Goal: Task Accomplishment & Management: Complete application form

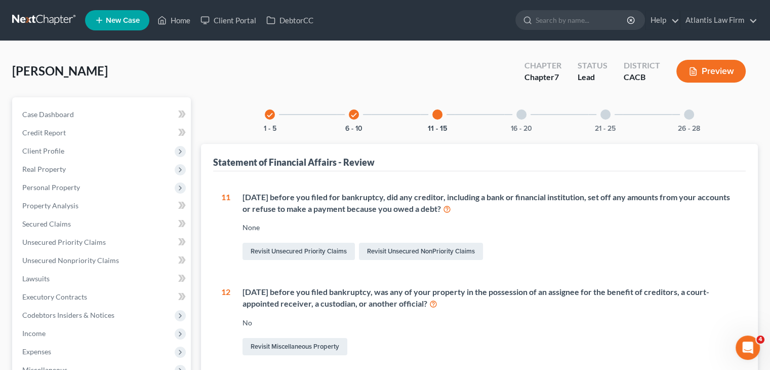
click at [24, 23] on link at bounding box center [44, 20] width 65 height 18
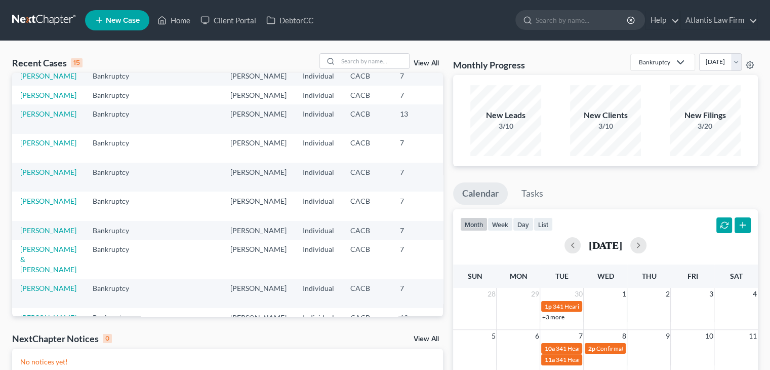
scroll to position [51, 0]
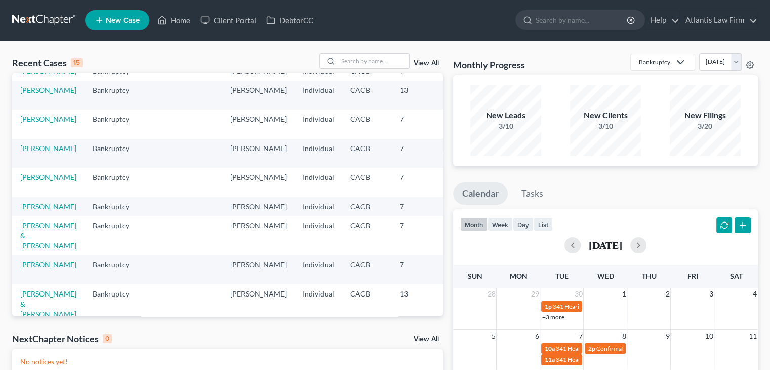
click at [41, 250] on link "[PERSON_NAME] & [PERSON_NAME]" at bounding box center [48, 235] width 56 height 29
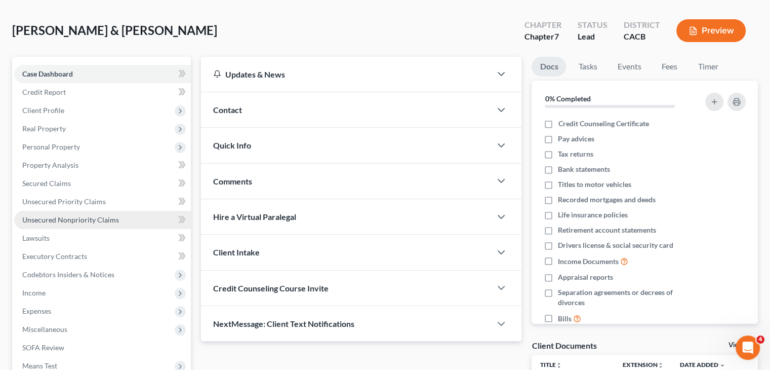
scroll to position [101, 0]
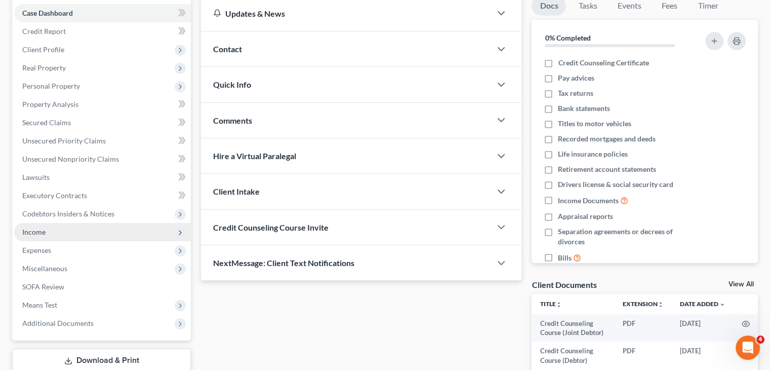
click at [90, 235] on span "Income" at bounding box center [102, 232] width 177 height 18
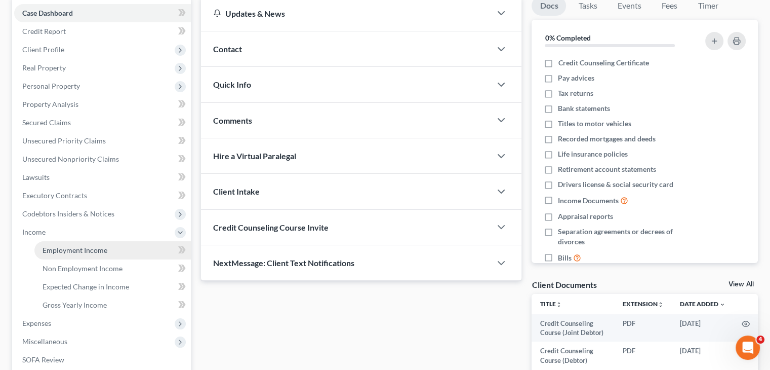
click at [85, 248] on span "Employment Income" at bounding box center [75, 250] width 65 height 9
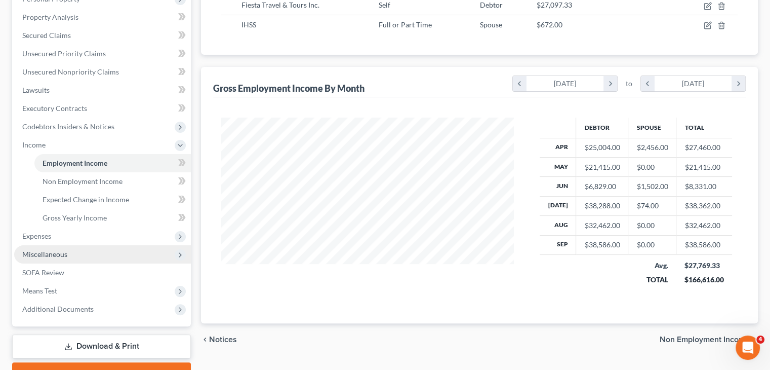
scroll to position [202, 0]
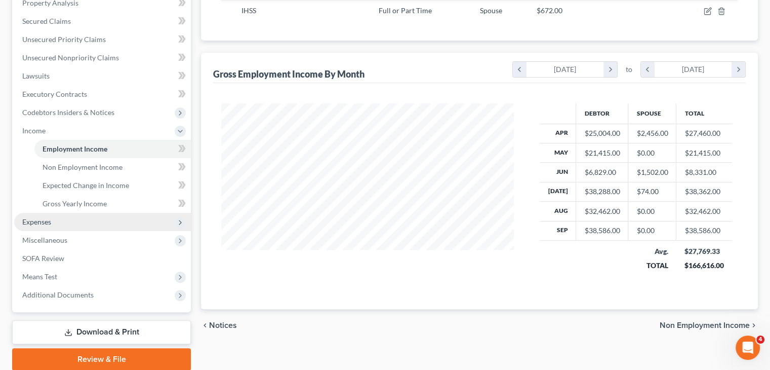
click at [70, 227] on span "Expenses" at bounding box center [102, 222] width 177 height 18
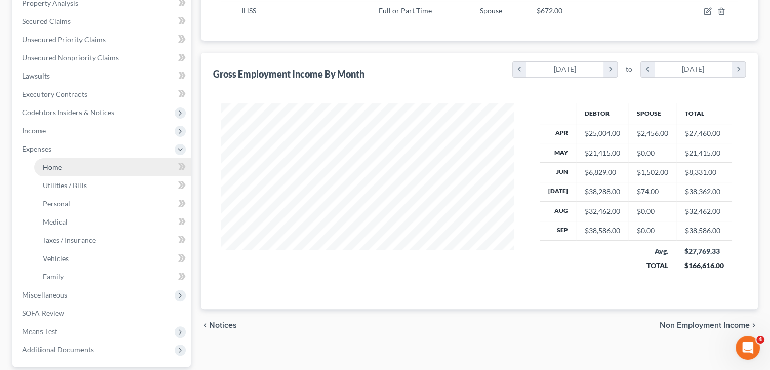
click at [69, 164] on link "Home" at bounding box center [112, 167] width 156 height 18
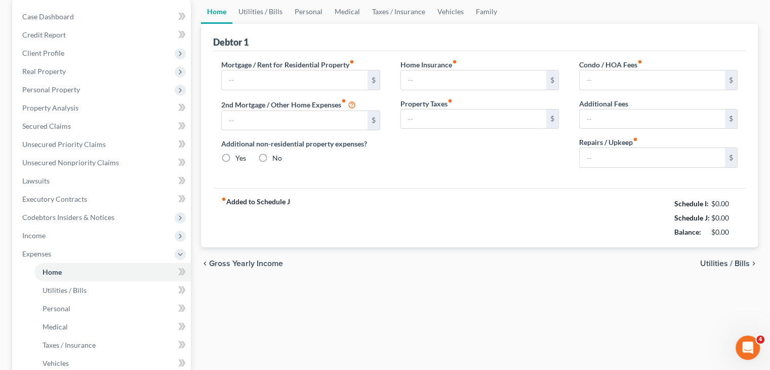
type input "2,329.00"
type input "0.00"
radio input "true"
type input "0.00"
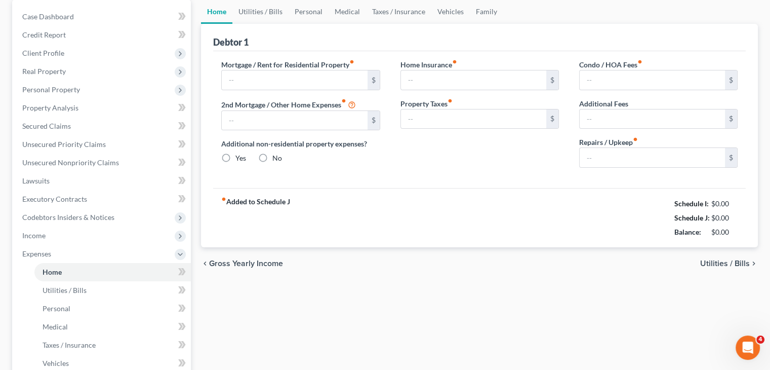
type input "0.00"
type input "20.00"
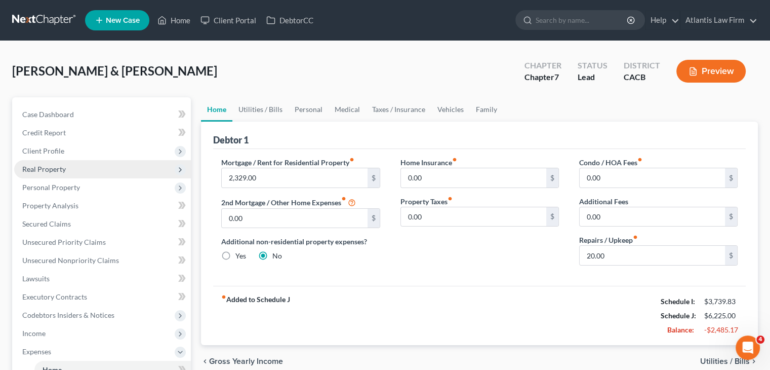
click at [87, 173] on span "Real Property" at bounding box center [102, 169] width 177 height 18
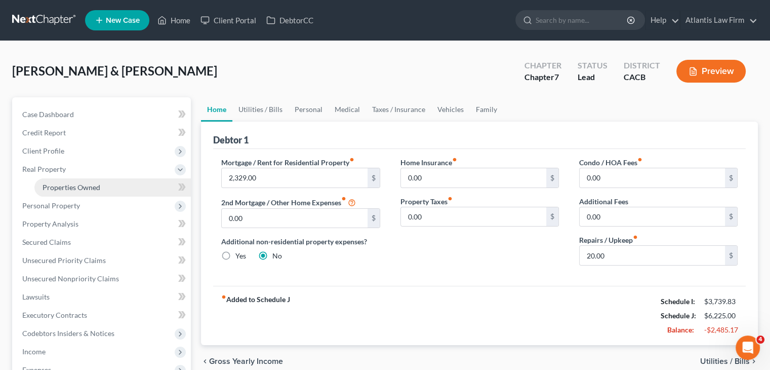
click at [83, 184] on span "Properties Owned" at bounding box center [72, 187] width 58 height 9
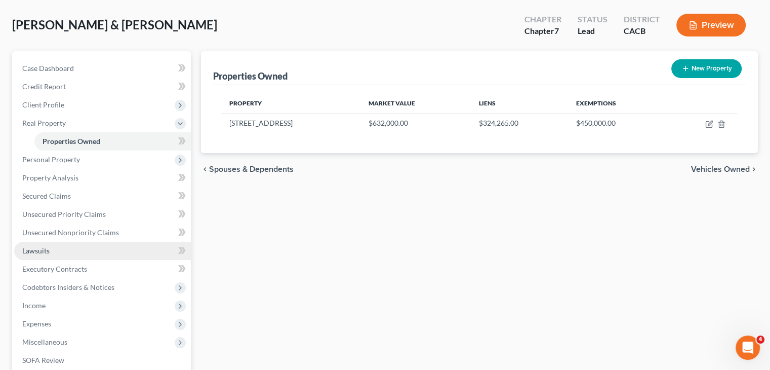
scroll to position [101, 0]
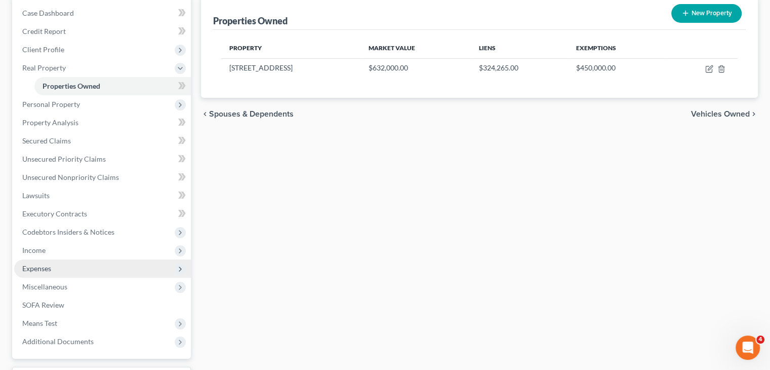
click at [52, 270] on span "Expenses" at bounding box center [102, 268] width 177 height 18
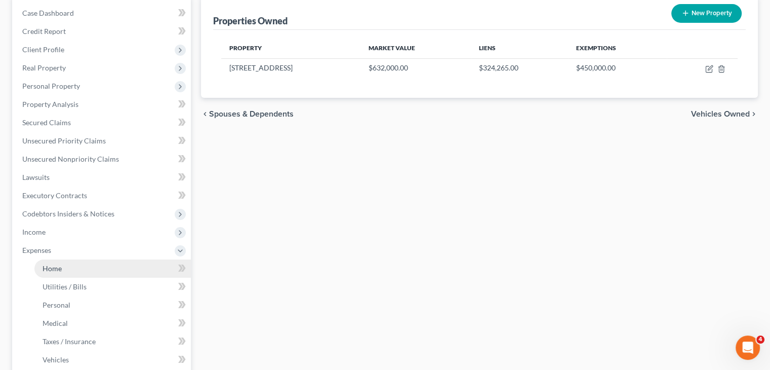
click at [57, 271] on span "Home" at bounding box center [52, 268] width 19 height 9
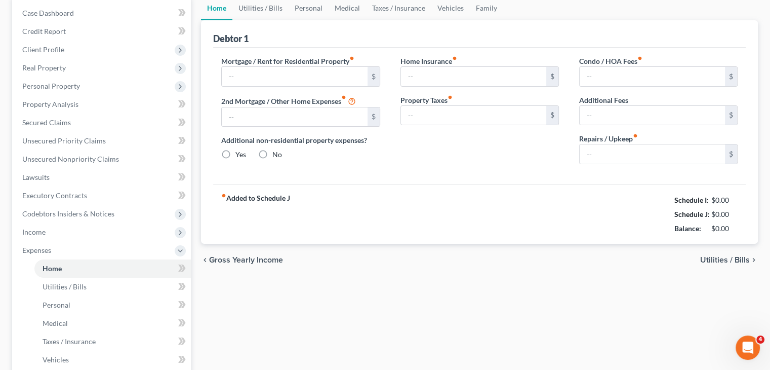
scroll to position [19, 0]
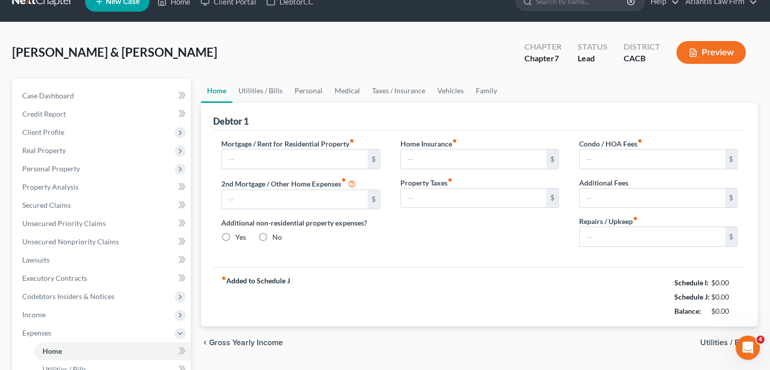
type input "2,329.00"
type input "0.00"
radio input "true"
type input "0.00"
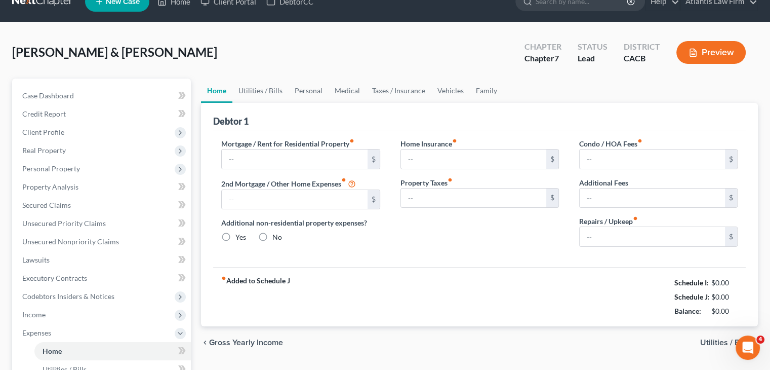
type input "0.00"
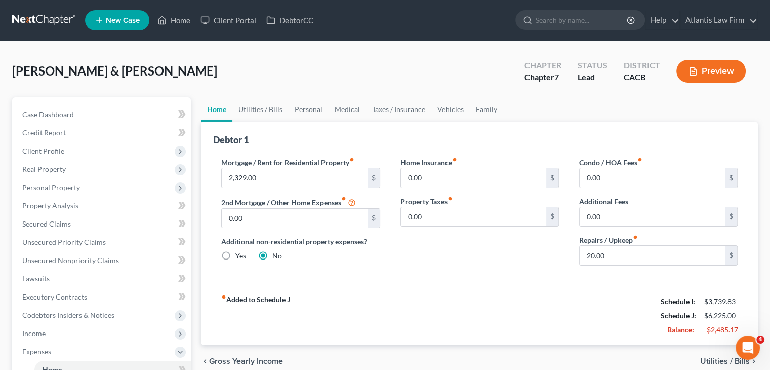
scroll to position [0, 0]
click at [621, 256] on input "20.00" at bounding box center [652, 255] width 145 height 19
type input "150"
click at [488, 257] on div "Home Insurance fiber_manual_record 0.00 $ Property Taxes fiber_manual_record 0.…" at bounding box center [479, 215] width 179 height 116
click at [269, 113] on link "Utilities / Bills" at bounding box center [260, 109] width 56 height 24
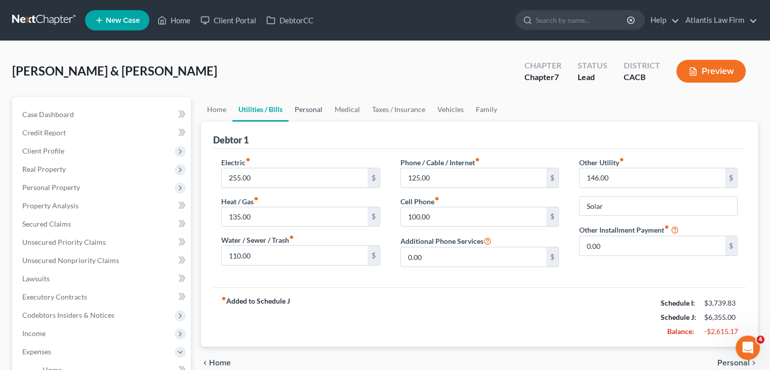
click at [309, 112] on link "Personal" at bounding box center [309, 109] width 40 height 24
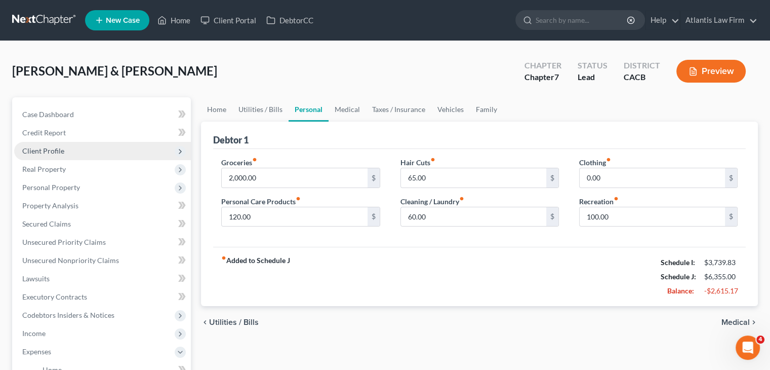
click at [55, 151] on span "Client Profile" at bounding box center [43, 150] width 42 height 9
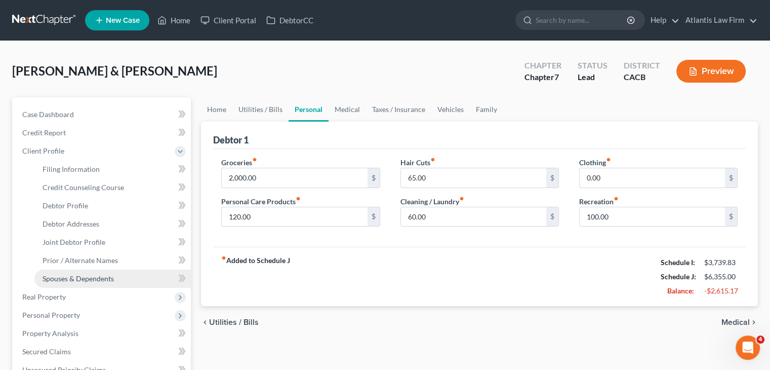
click at [69, 281] on span "Spouses & Dependents" at bounding box center [78, 278] width 71 height 9
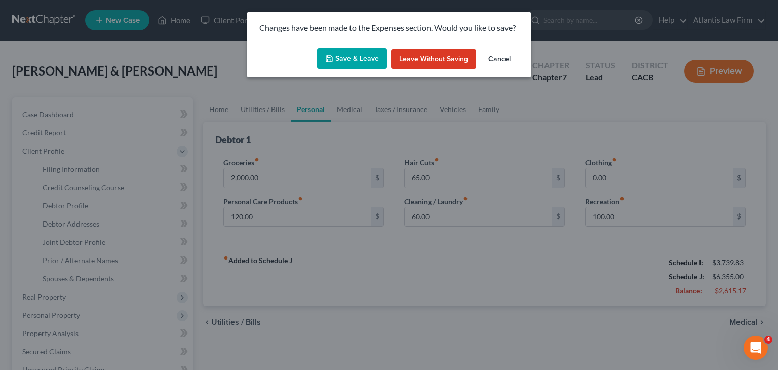
click at [334, 63] on button "Save & Leave" at bounding box center [352, 58] width 70 height 21
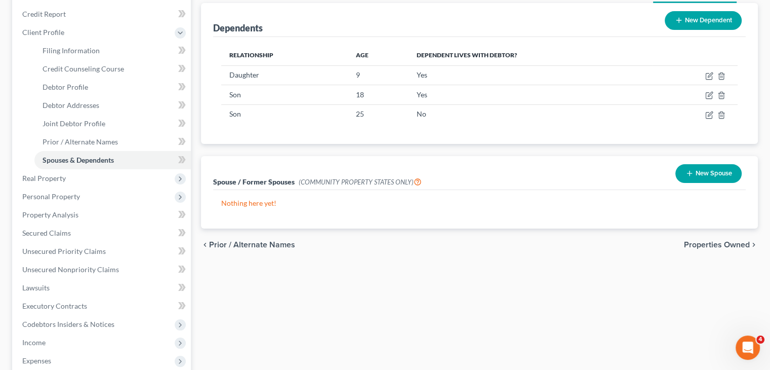
scroll to position [253, 0]
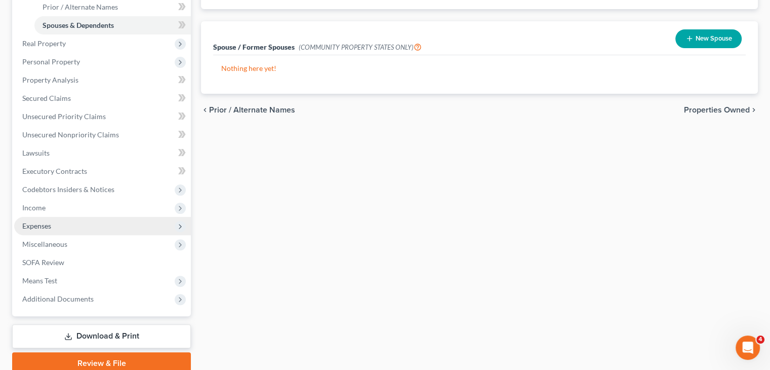
click at [43, 223] on span "Expenses" at bounding box center [36, 225] width 29 height 9
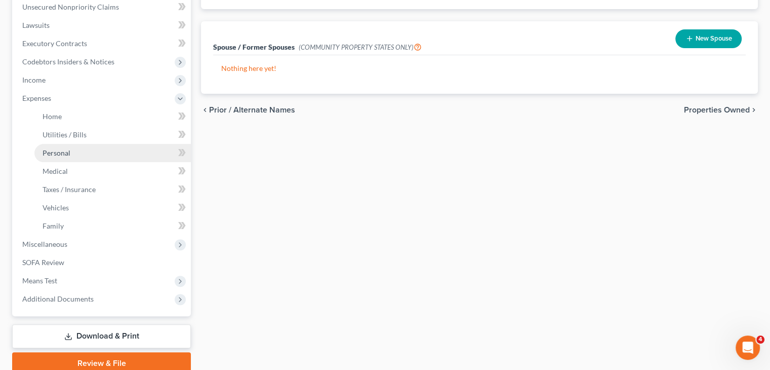
click at [59, 152] on span "Personal" at bounding box center [57, 152] width 28 height 9
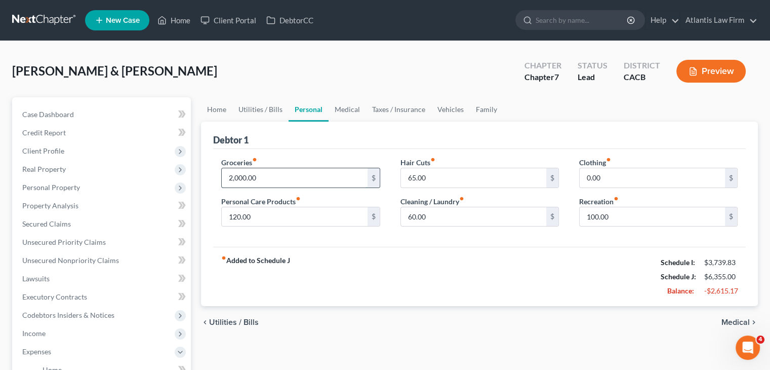
click at [262, 175] on input "2,000.00" at bounding box center [294, 177] width 145 height 19
type input "1,700"
click at [482, 287] on div "fiber_manual_record Added to Schedule J Schedule I: $3,739.83 Schedule J: $6,05…" at bounding box center [479, 276] width 533 height 59
click at [350, 106] on link "Medical" at bounding box center [347, 109] width 37 height 24
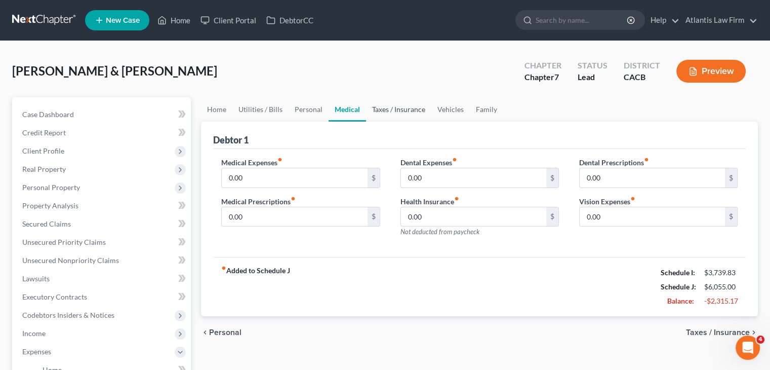
click at [397, 111] on link "Taxes / Insurance" at bounding box center [398, 109] width 65 height 24
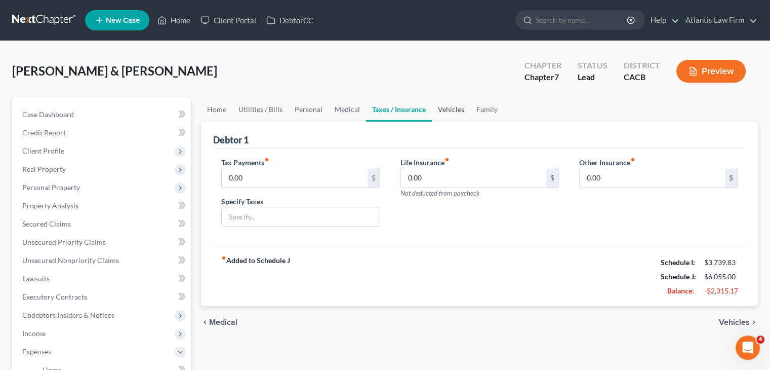
click at [441, 113] on link "Vehicles" at bounding box center [451, 109] width 38 height 24
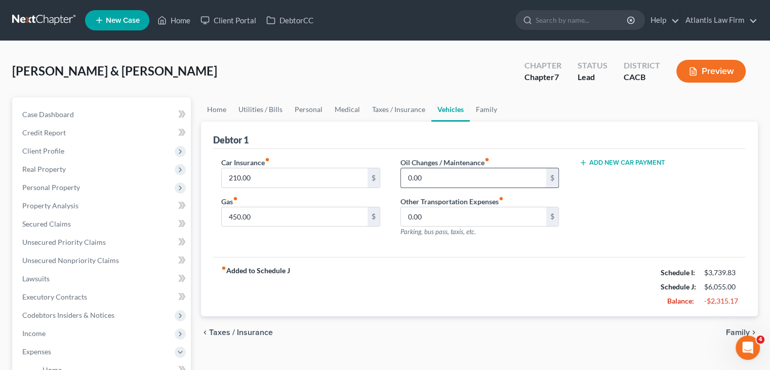
click at [440, 173] on input "0.00" at bounding box center [473, 177] width 145 height 19
click at [403, 288] on div "fiber_manual_record Added to Schedule J Schedule I: $3,739.83 Schedule J: $6,11…" at bounding box center [479, 286] width 533 height 59
click at [425, 175] on input "60" at bounding box center [473, 177] width 145 height 19
type input "20"
click at [421, 217] on input "0.00" at bounding box center [473, 216] width 145 height 19
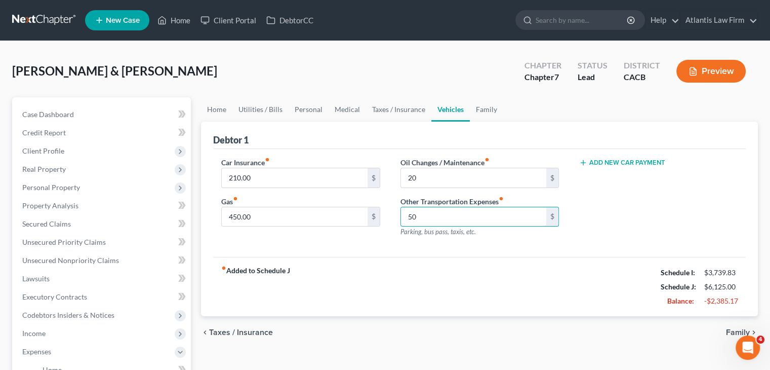
type input "50"
click at [409, 265] on div "fiber_manual_record Added to Schedule J Schedule I: $3,739.83 Schedule J: $6,12…" at bounding box center [479, 286] width 533 height 59
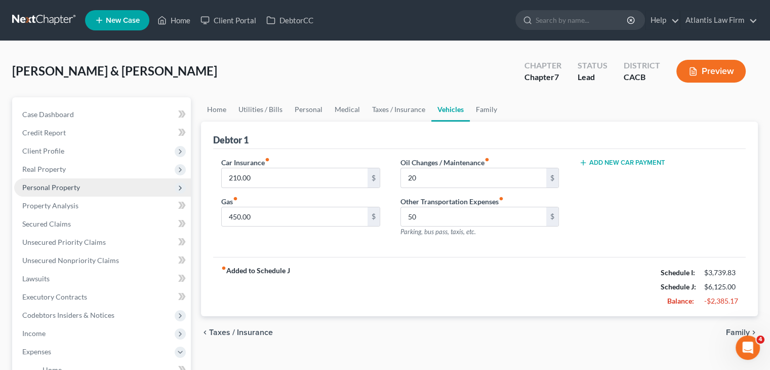
click at [51, 191] on span "Personal Property" at bounding box center [102, 187] width 177 height 18
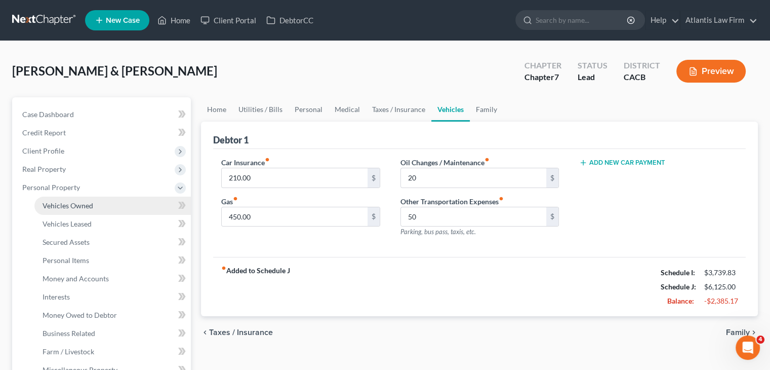
click at [55, 207] on span "Vehicles Owned" at bounding box center [68, 205] width 51 height 9
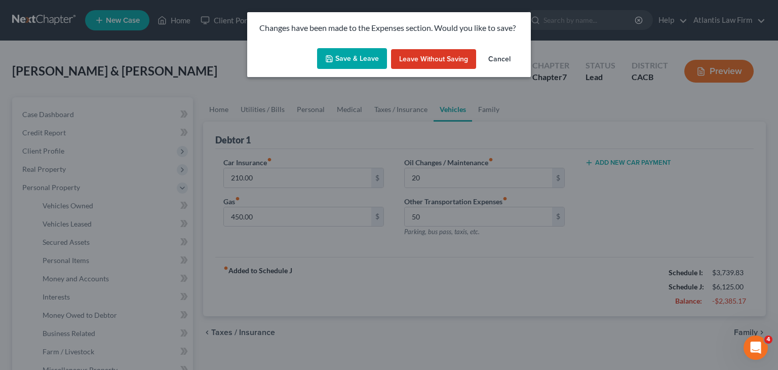
click at [339, 59] on button "Save & Leave" at bounding box center [352, 58] width 70 height 21
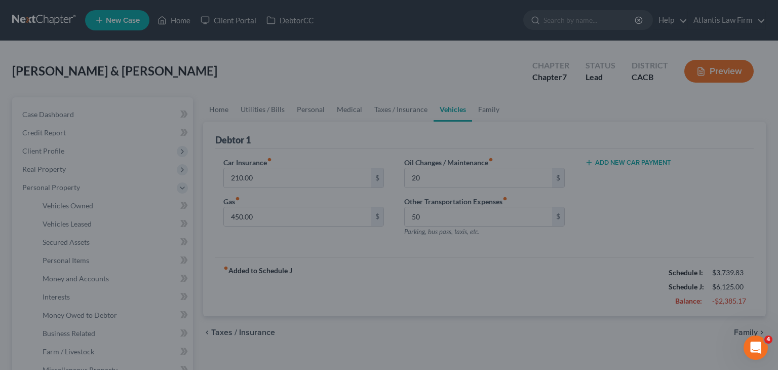
type input "20.00"
type input "50.00"
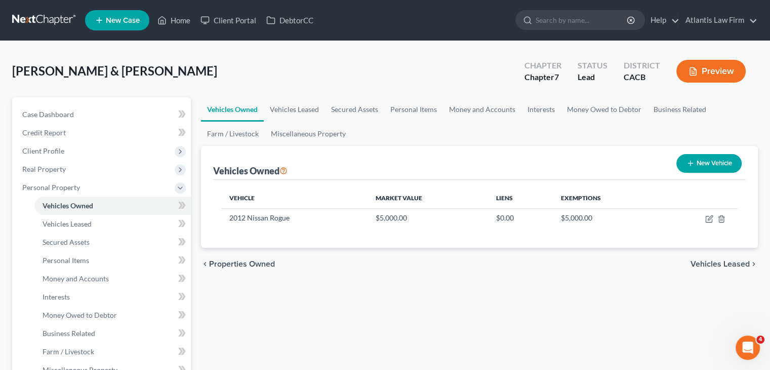
click at [51, 16] on link at bounding box center [44, 20] width 65 height 18
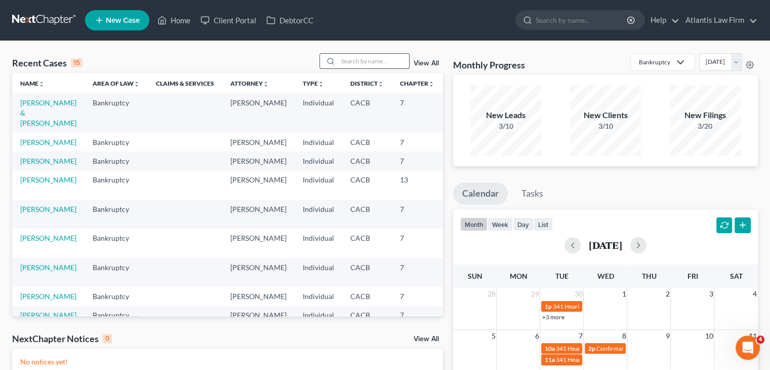
click at [387, 63] on input "search" at bounding box center [373, 61] width 71 height 15
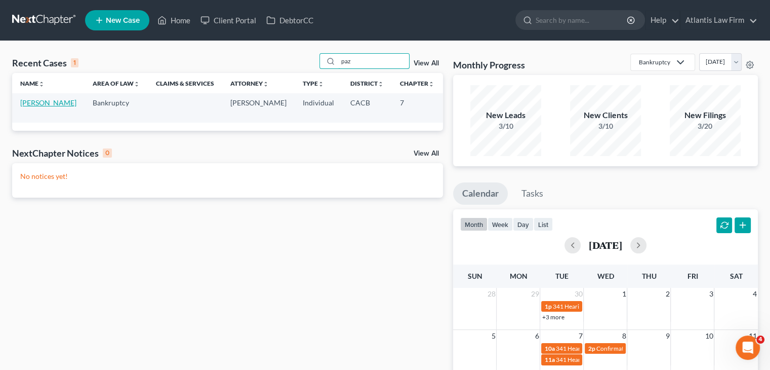
type input "paz"
click at [28, 107] on link "Paz, Nayeli" at bounding box center [48, 102] width 56 height 9
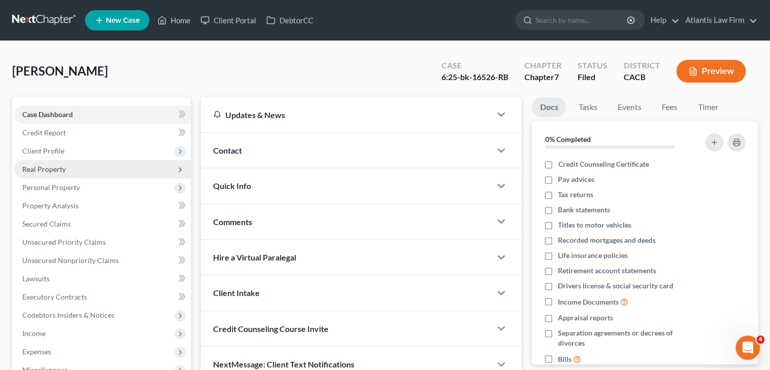
click at [52, 171] on span "Real Property" at bounding box center [44, 169] width 44 height 9
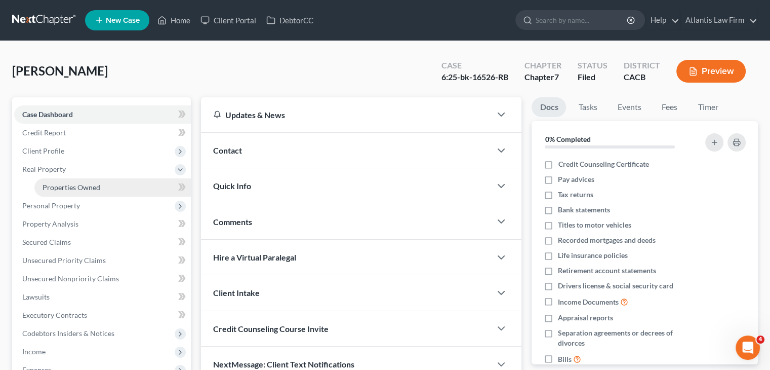
click at [65, 188] on span "Properties Owned" at bounding box center [72, 187] width 58 height 9
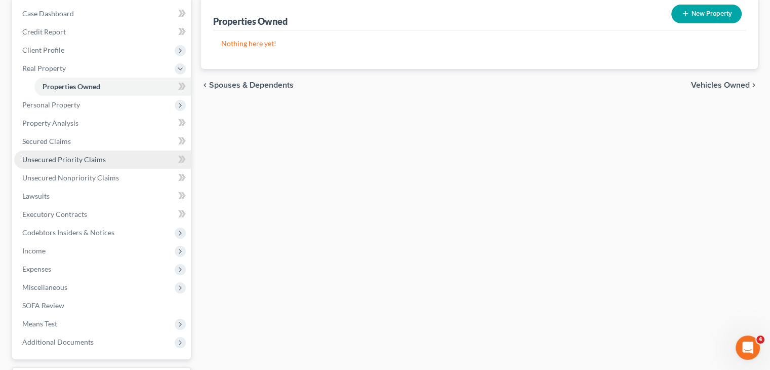
scroll to position [101, 0]
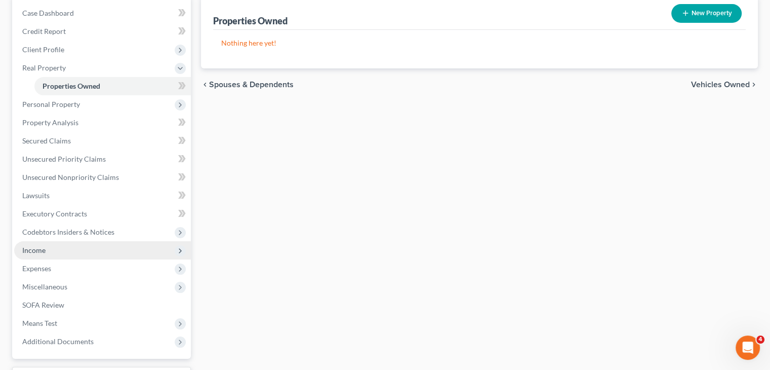
click at [63, 257] on span "Income" at bounding box center [102, 250] width 177 height 18
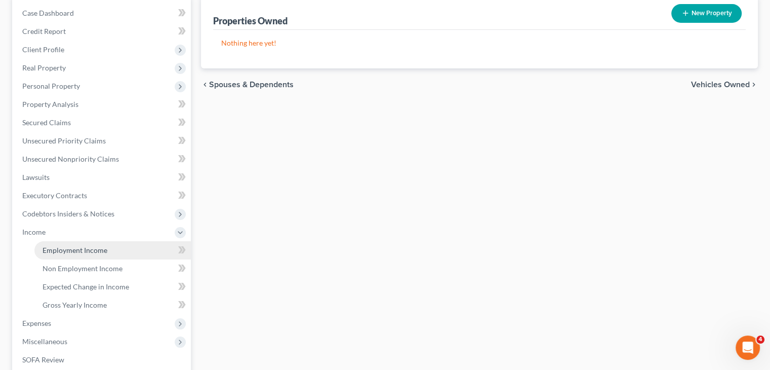
click at [63, 255] on link "Employment Income" at bounding box center [112, 250] width 156 height 18
